Goal: Information Seeking & Learning: Check status

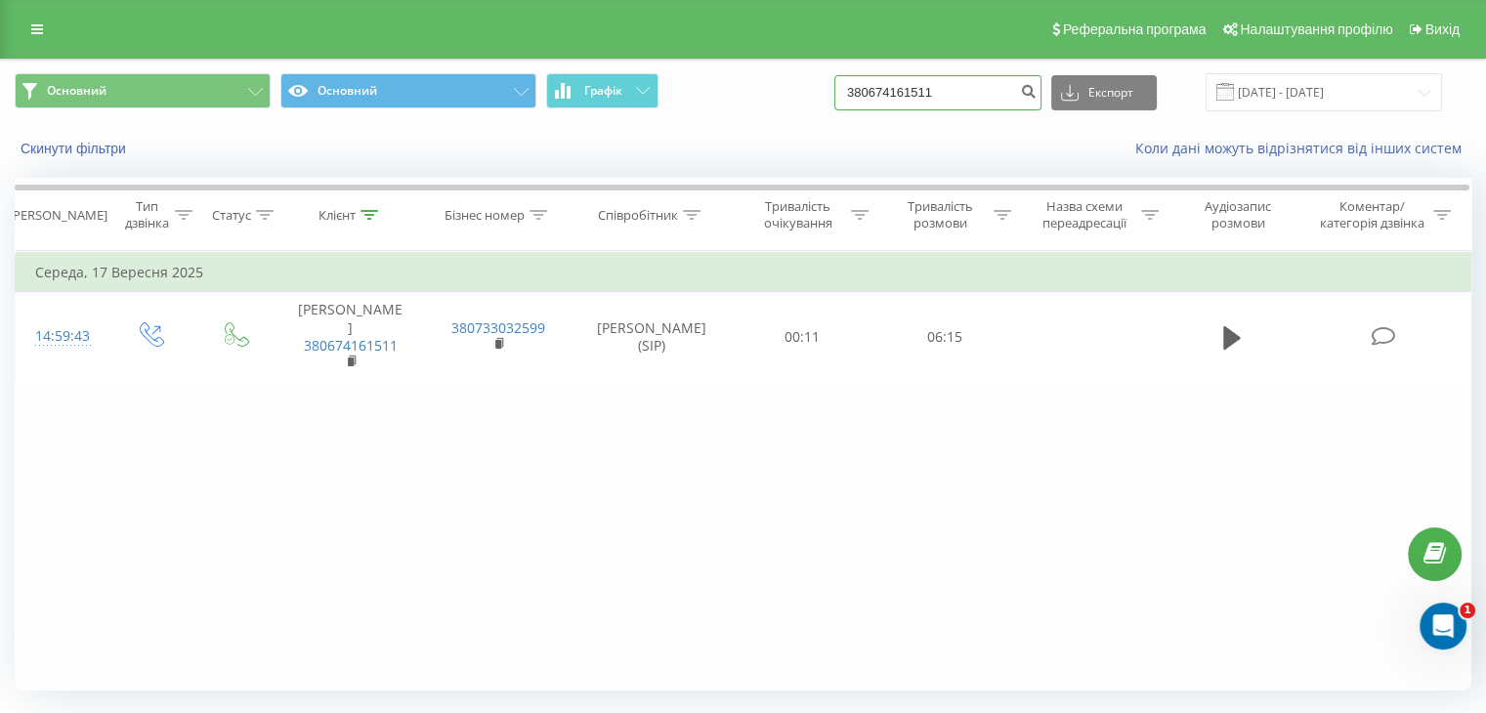
drag, startPoint x: 992, startPoint y: 95, endPoint x: 830, endPoint y: 100, distance: 162.2
click at [830, 100] on div "Основний Основний Графік 380674161511 Експорт .csv .xls .xlsx [DATE] - [DATE]" at bounding box center [743, 92] width 1456 height 38
paste input "963320134"
type input "380963320134"
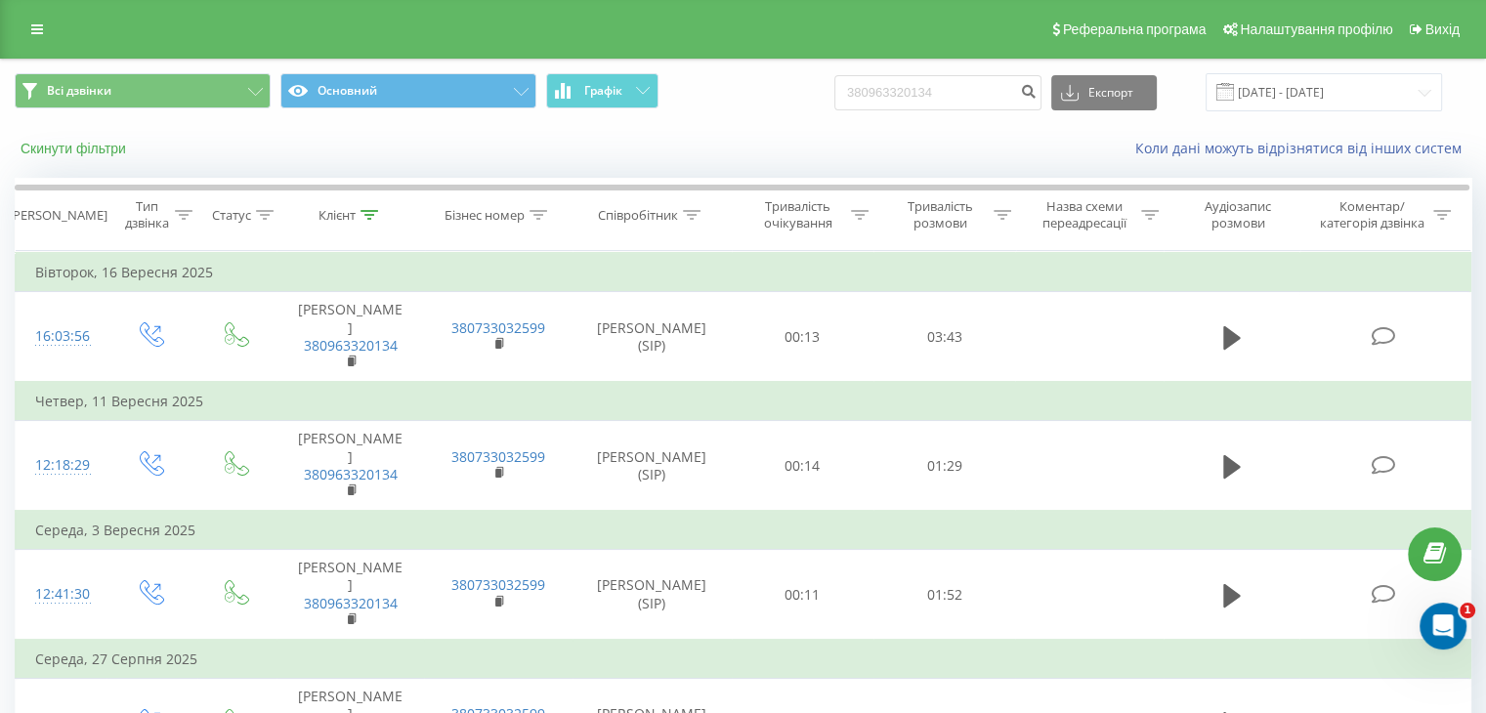
click at [107, 150] on button "Скинути фільтри" at bounding box center [75, 149] width 121 height 18
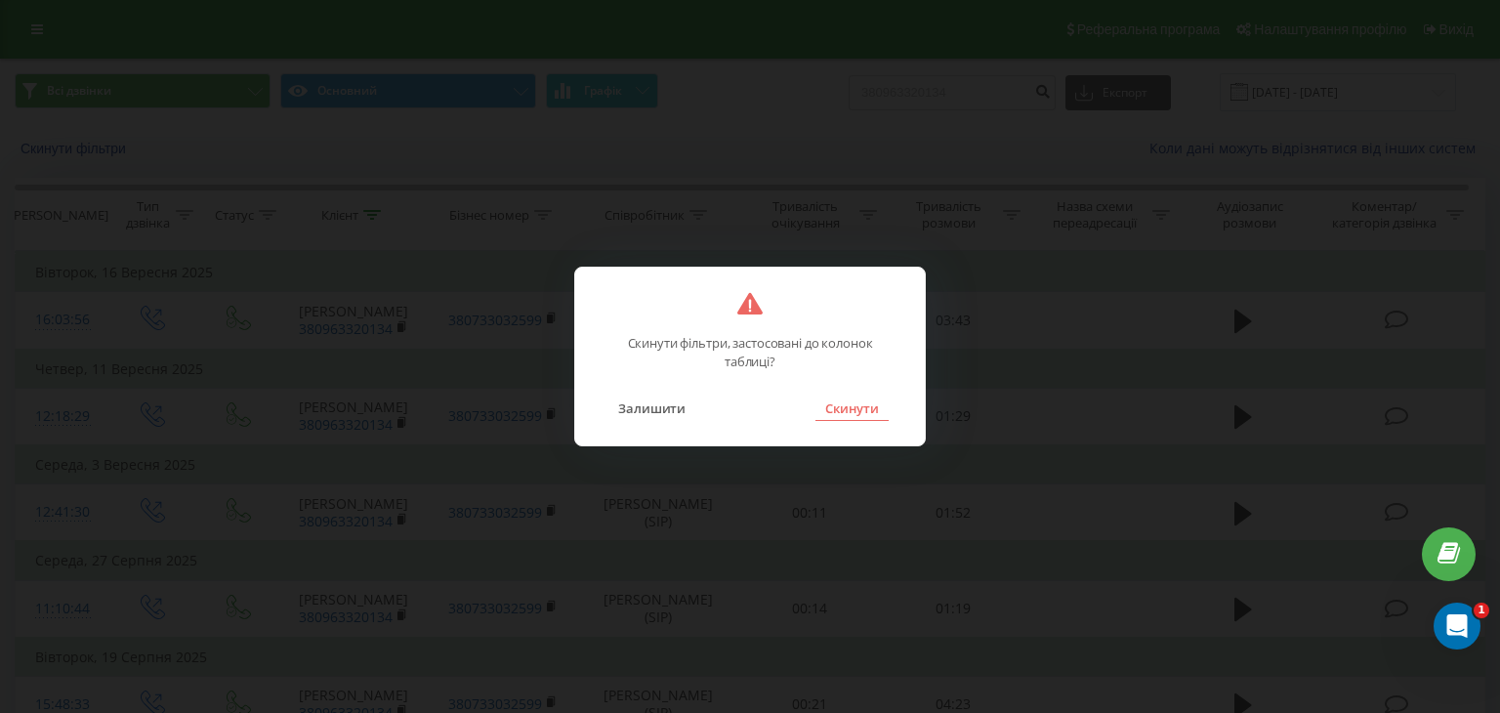
click at [884, 409] on button "Скинути" at bounding box center [852, 408] width 73 height 25
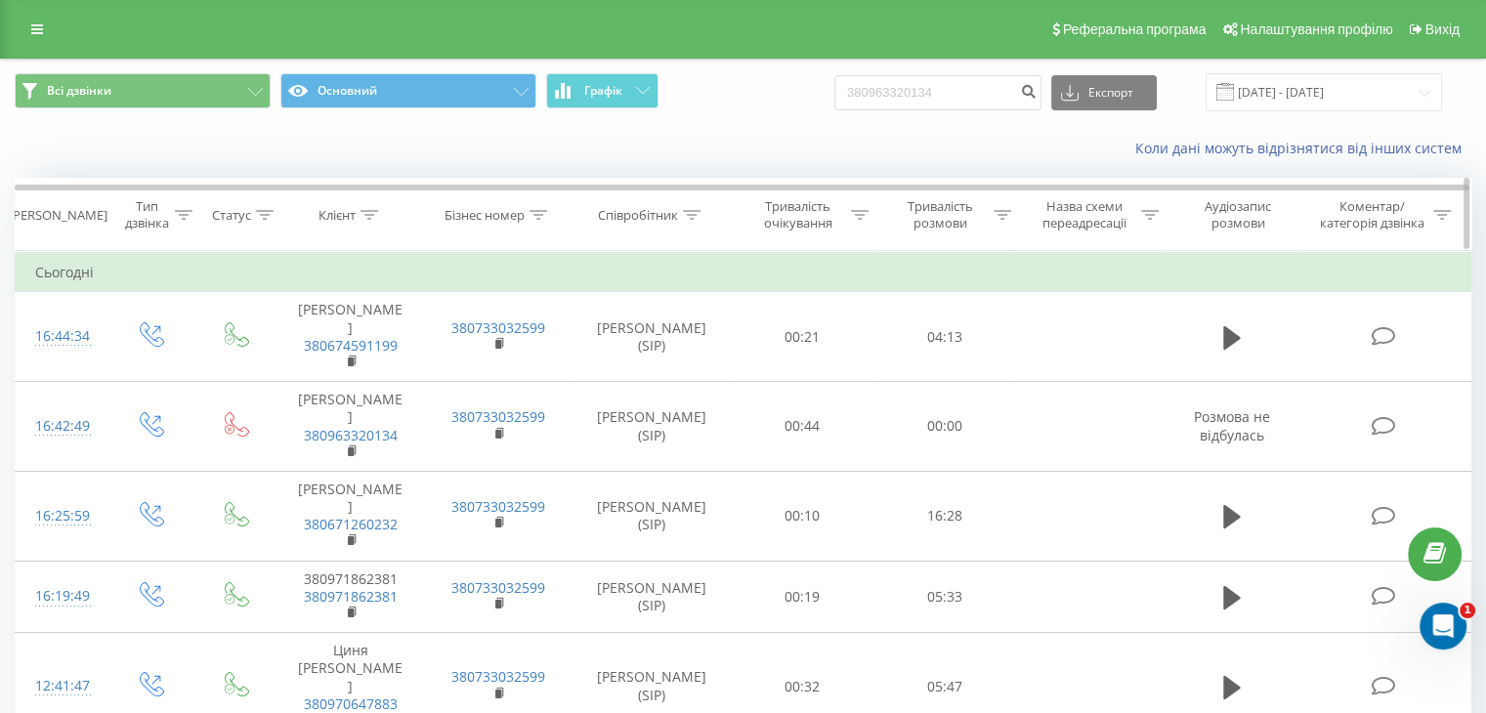
click at [1001, 220] on div at bounding box center [1002, 215] width 18 height 17
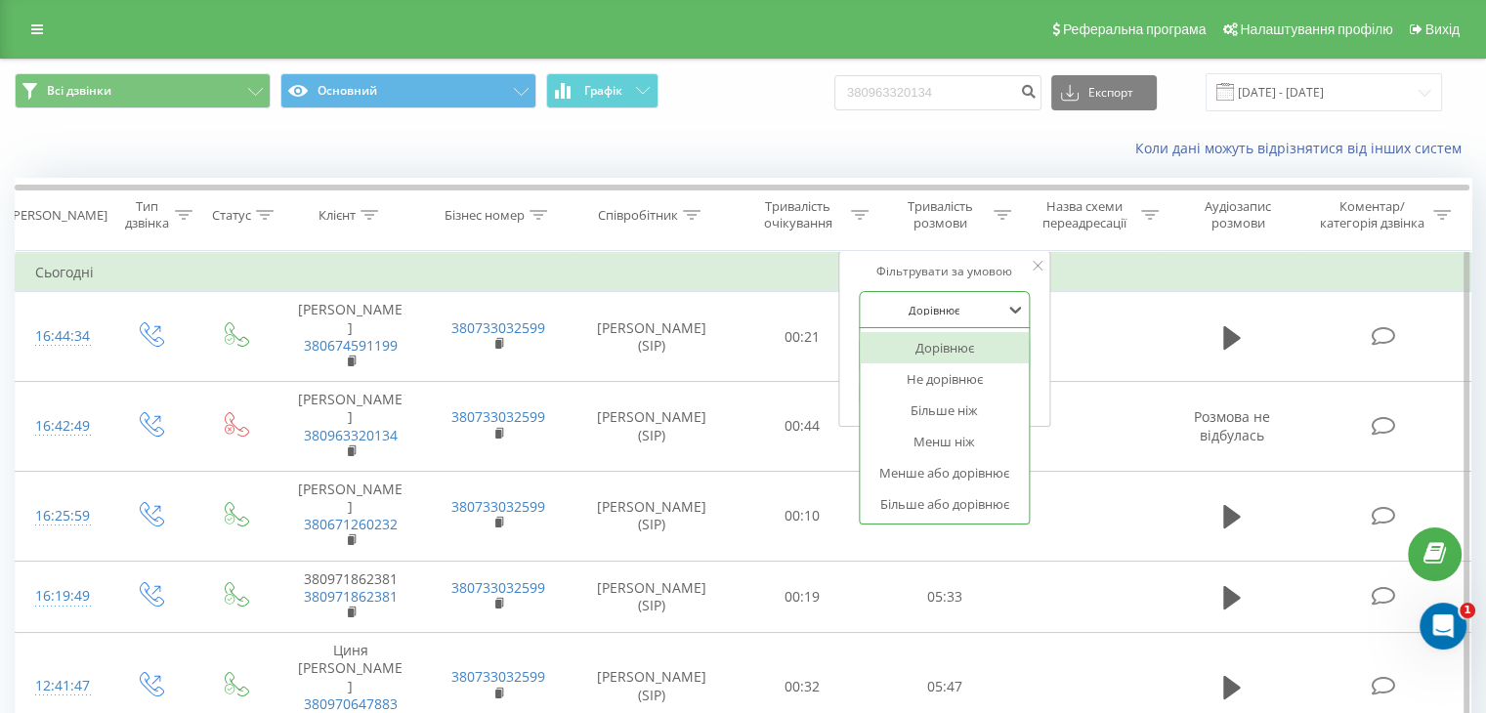
click at [981, 322] on div "Дорівнює" at bounding box center [933, 309] width 143 height 29
click at [968, 447] on div "Менш ніж" at bounding box center [944, 441] width 170 height 31
click at [1016, 311] on icon at bounding box center [1016, 310] width 12 height 7
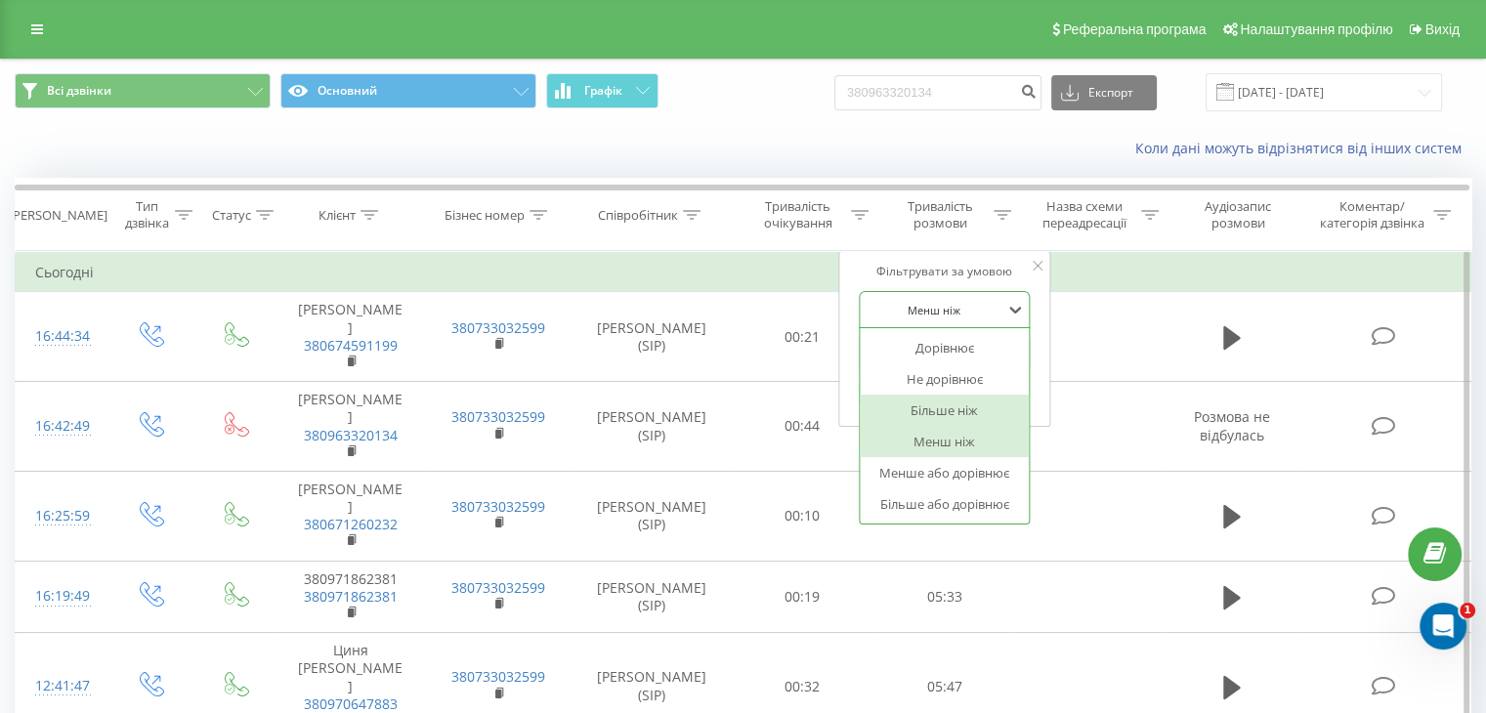
click at [975, 410] on div "Більше ніж" at bounding box center [944, 410] width 170 height 31
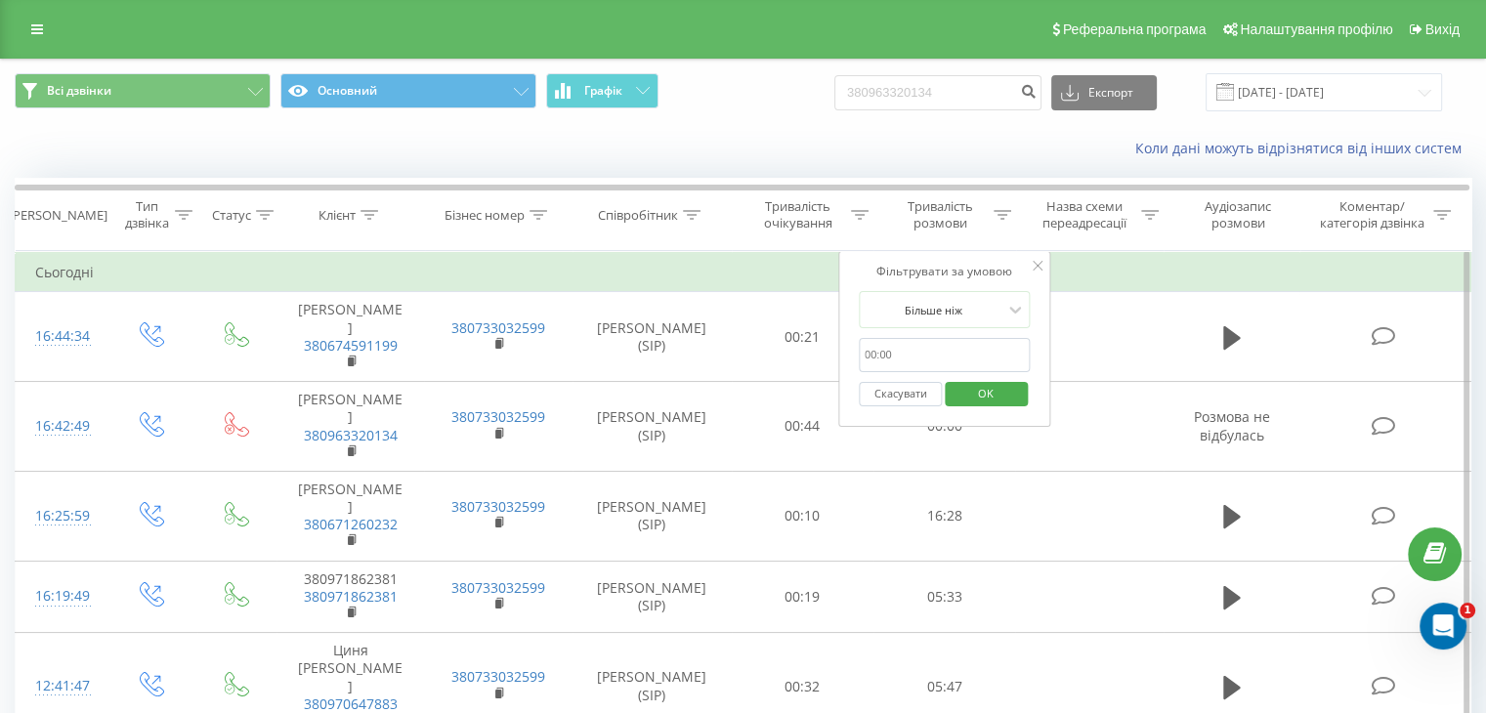
click at [917, 352] on input "text" at bounding box center [945, 355] width 172 height 34
type input "01:00"
click at [981, 388] on span "OK" at bounding box center [985, 393] width 55 height 30
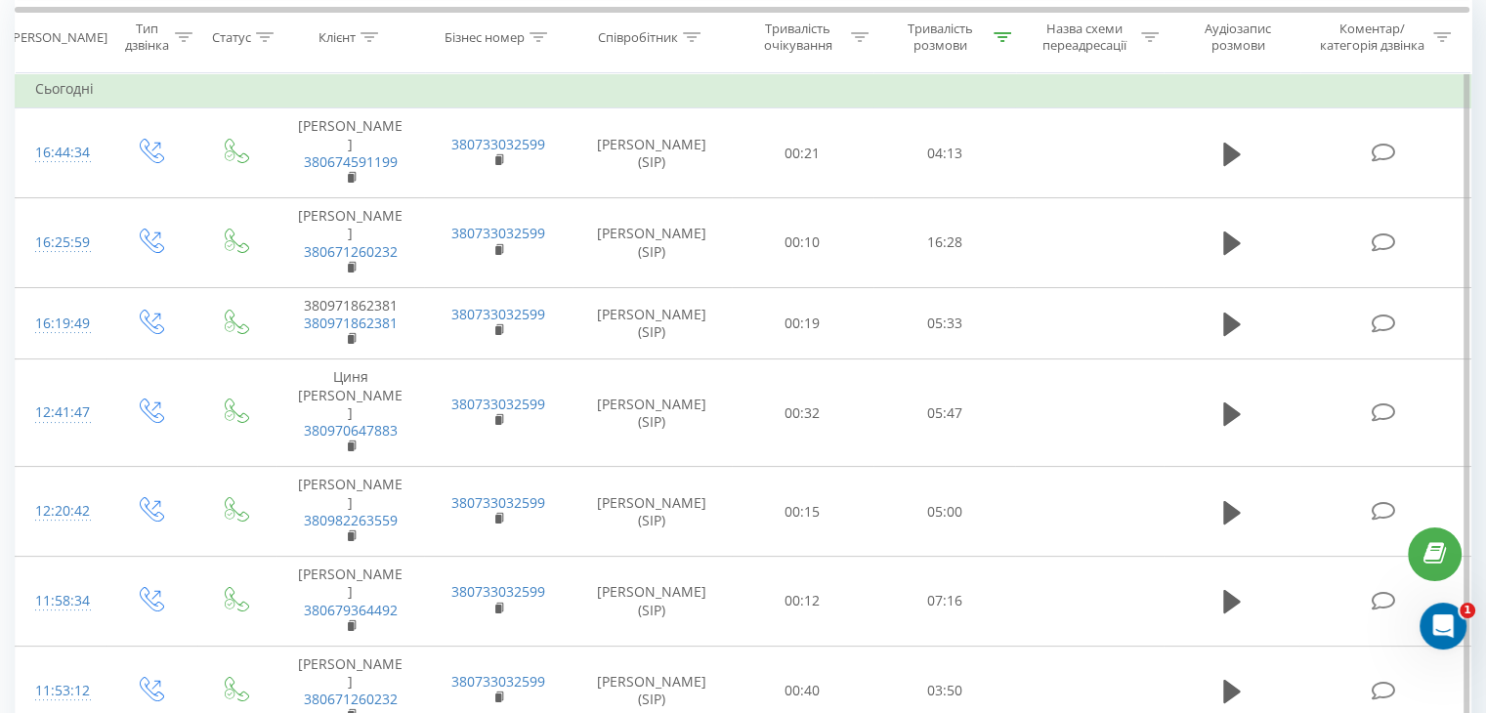
scroll to position [125, 0]
